Goal: Navigation & Orientation: Find specific page/section

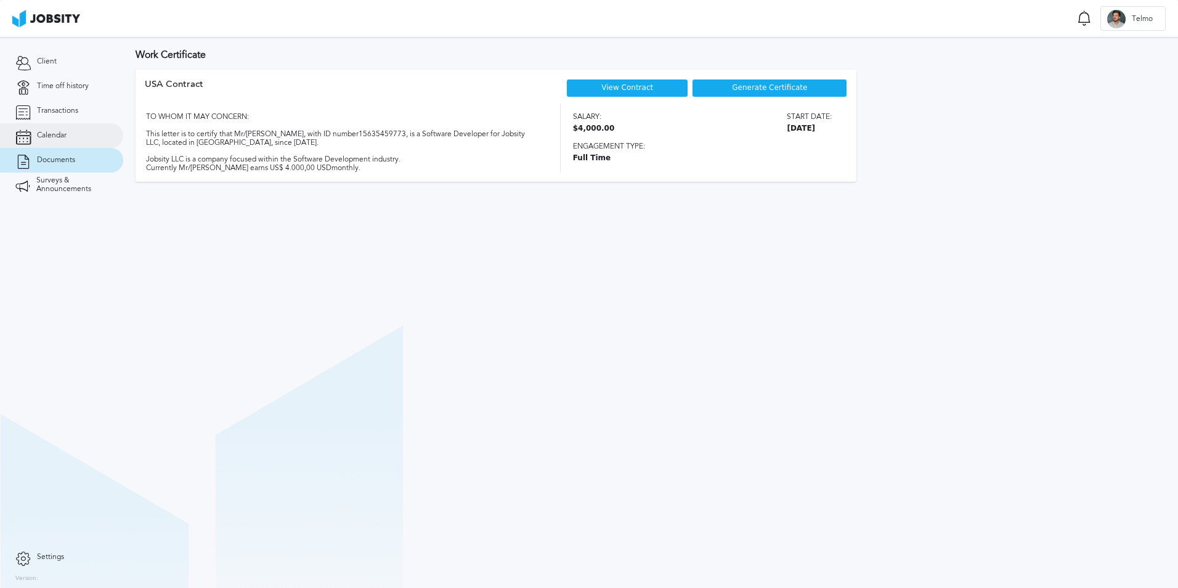
click at [74, 128] on link "Calendar" at bounding box center [61, 135] width 123 height 25
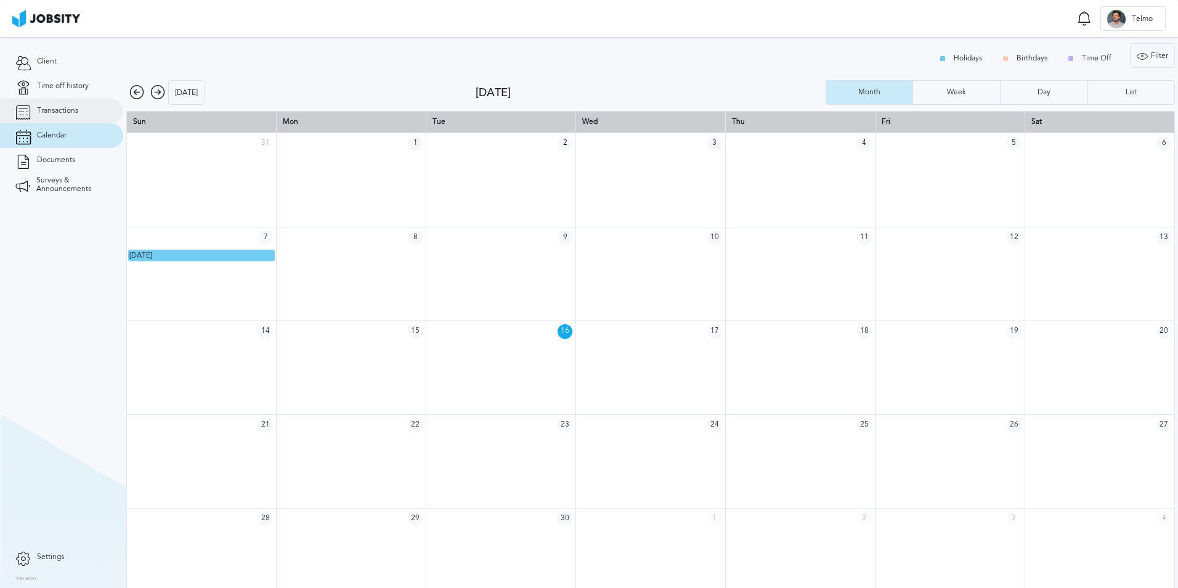
click at [83, 104] on link "Transactions" at bounding box center [61, 111] width 123 height 25
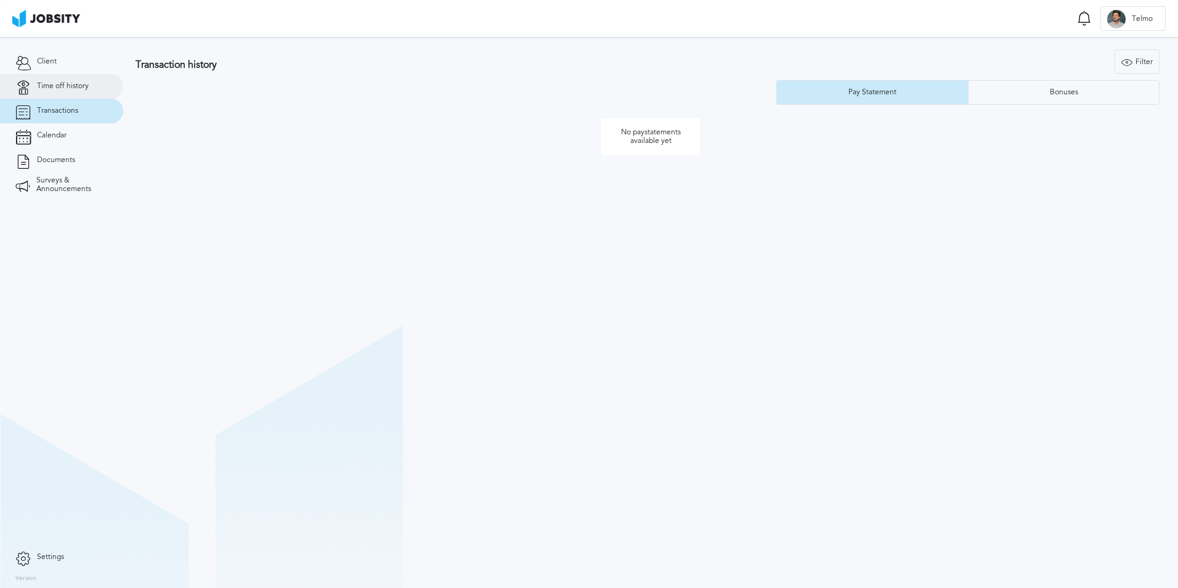
click at [66, 88] on span "Time off history" at bounding box center [63, 86] width 52 height 9
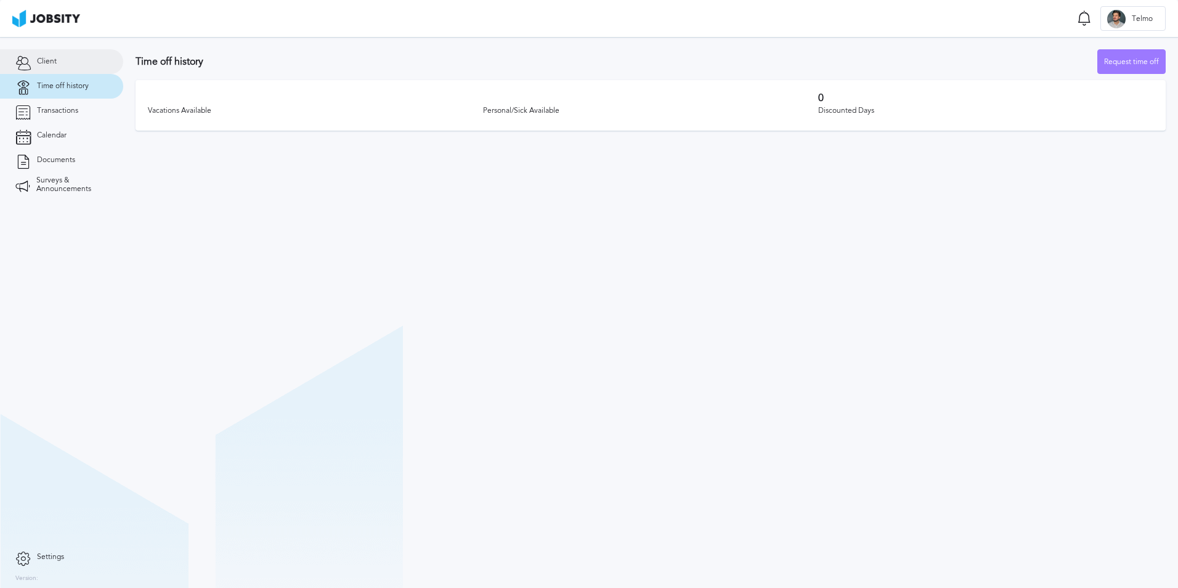
click at [55, 67] on link "Client" at bounding box center [61, 61] width 123 height 25
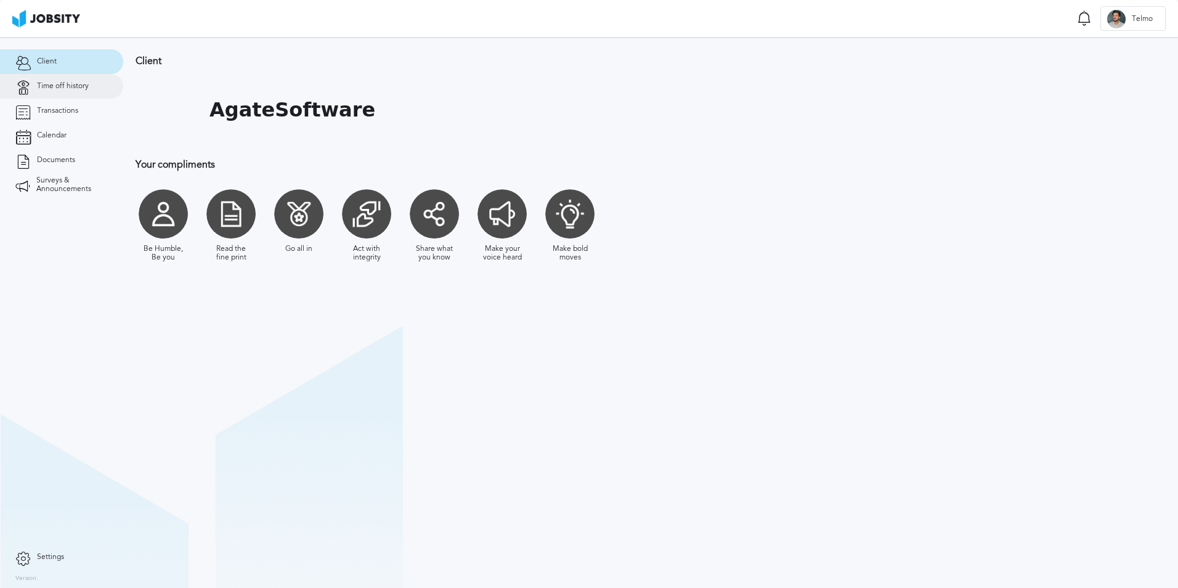
click at [41, 91] on link "Time off history" at bounding box center [61, 86] width 123 height 25
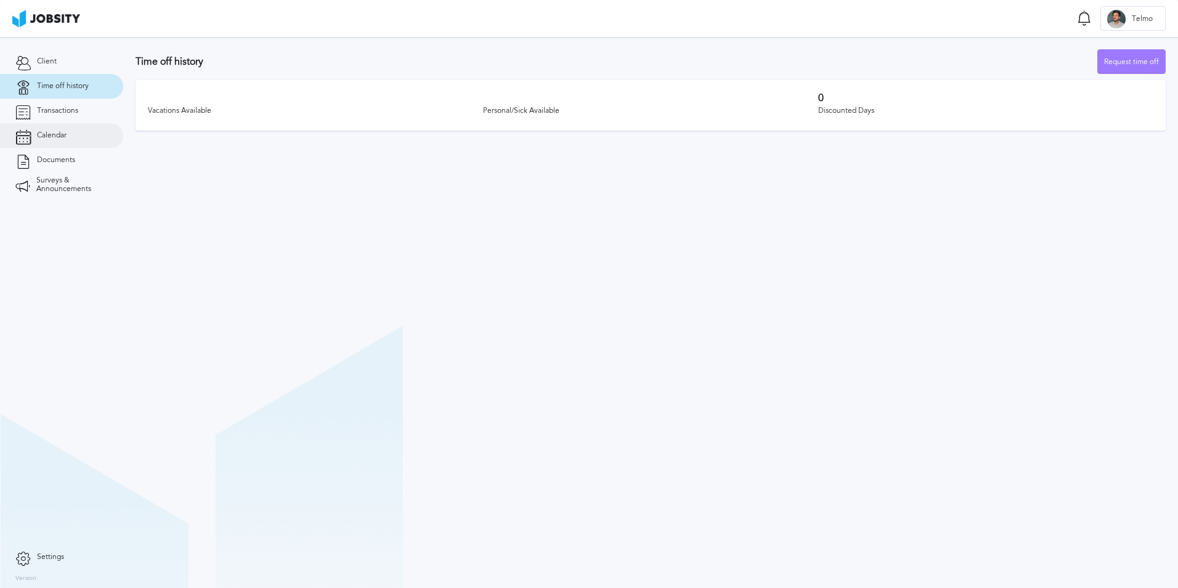
click at [67, 131] on link "Calendar" at bounding box center [61, 135] width 123 height 25
